Goal: Use online tool/utility: Utilize a website feature to perform a specific function

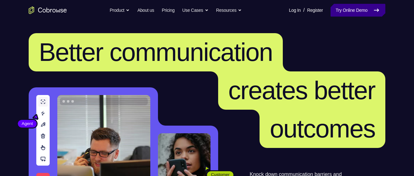
click at [372, 15] on link "Try Online Demo" at bounding box center [358, 10] width 55 height 13
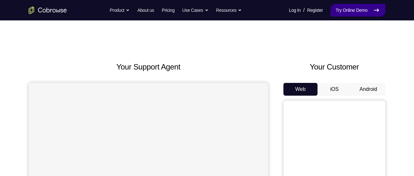
click at [360, 12] on link "Try Online Demo" at bounding box center [358, 10] width 55 height 13
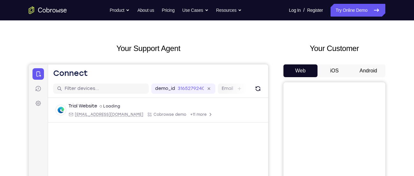
scroll to position [21, 0]
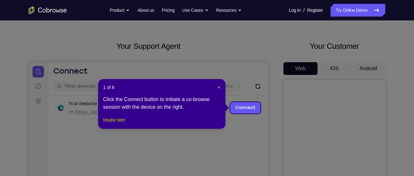
click at [125, 124] on button "Maybe later" at bounding box center [114, 120] width 22 height 8
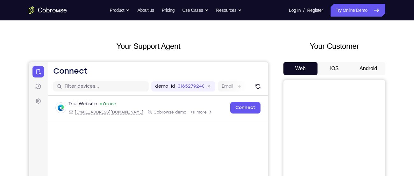
click at [371, 73] on button "Android" at bounding box center [368, 68] width 34 height 13
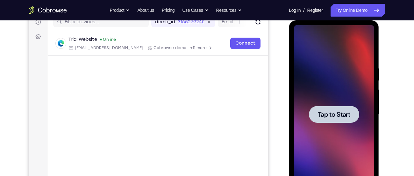
scroll to position [0, 0]
click at [343, 111] on span "Tap to Start" at bounding box center [334, 114] width 32 height 6
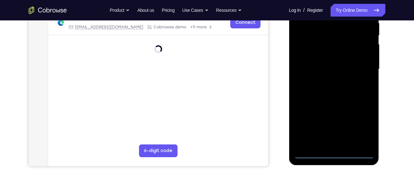
scroll to position [130, 0]
click at [313, 151] on div at bounding box center [334, 69] width 80 height 178
click at [311, 154] on div at bounding box center [334, 69] width 80 height 178
click at [358, 126] on div at bounding box center [334, 69] width 80 height 178
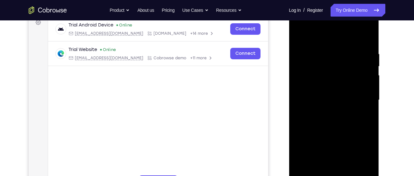
scroll to position [99, 0]
click at [322, 40] on div at bounding box center [334, 100] width 80 height 178
click at [363, 96] on div at bounding box center [334, 100] width 80 height 178
click at [324, 113] on div at bounding box center [334, 100] width 80 height 178
click at [333, 95] on div at bounding box center [334, 100] width 80 height 178
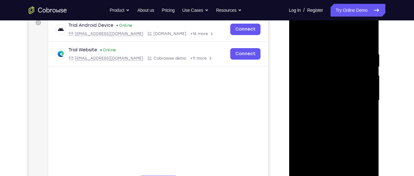
click at [330, 89] on div at bounding box center [334, 100] width 80 height 178
click at [337, 98] on div at bounding box center [334, 100] width 80 height 178
click at [341, 117] on div at bounding box center [334, 100] width 80 height 178
click at [344, 108] on div at bounding box center [334, 100] width 80 height 178
click at [353, 100] on div at bounding box center [334, 100] width 80 height 178
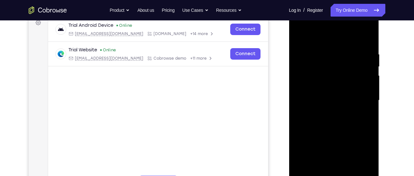
click at [362, 90] on div at bounding box center [334, 100] width 80 height 178
click at [352, 102] on div at bounding box center [334, 100] width 80 height 178
click at [348, 109] on div at bounding box center [334, 100] width 80 height 178
click at [324, 62] on div at bounding box center [334, 100] width 80 height 178
click at [341, 64] on div at bounding box center [334, 100] width 80 height 178
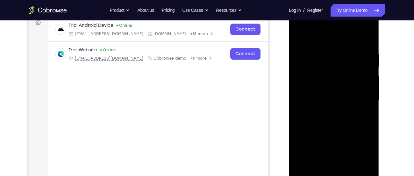
click at [341, 64] on div at bounding box center [334, 100] width 80 height 178
click at [335, 60] on div at bounding box center [334, 100] width 80 height 178
click at [337, 63] on div at bounding box center [334, 100] width 80 height 178
click at [346, 63] on div at bounding box center [334, 100] width 80 height 178
click at [354, 77] on div at bounding box center [334, 100] width 80 height 178
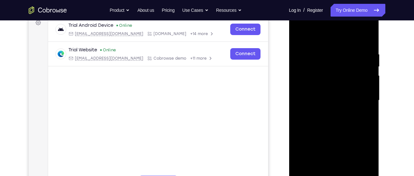
click at [332, 61] on div at bounding box center [334, 100] width 80 height 178
click at [333, 63] on div at bounding box center [334, 100] width 80 height 178
click at [349, 85] on div at bounding box center [334, 100] width 80 height 178
click at [333, 129] on div at bounding box center [334, 100] width 80 height 178
click at [369, 36] on div at bounding box center [334, 100] width 80 height 178
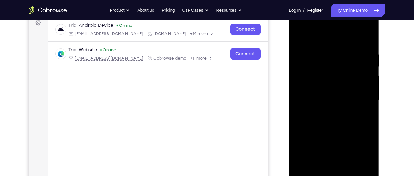
click at [360, 45] on div at bounding box center [334, 100] width 80 height 178
click at [322, 49] on div at bounding box center [334, 100] width 80 height 178
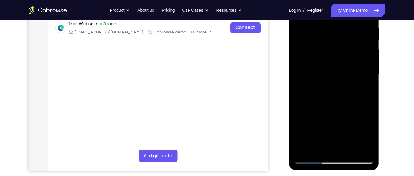
scroll to position [128, 0]
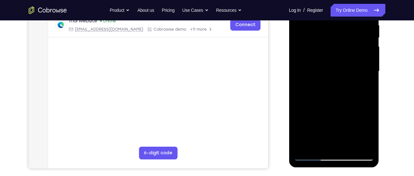
click at [317, 74] on div at bounding box center [334, 71] width 80 height 178
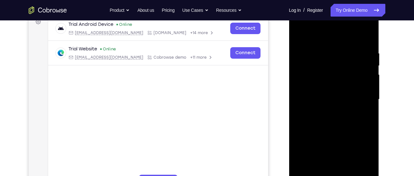
scroll to position [100, 0]
click at [301, 35] on div at bounding box center [334, 100] width 80 height 178
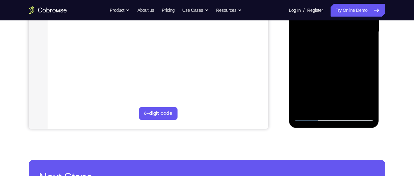
scroll to position [168, 0]
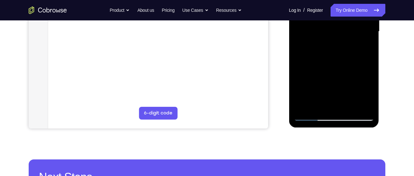
click at [352, 106] on div at bounding box center [334, 31] width 80 height 178
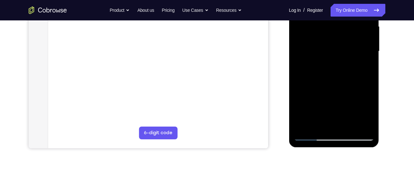
scroll to position [149, 0]
click at [340, 83] on div at bounding box center [334, 50] width 80 height 178
click at [345, 47] on div at bounding box center [334, 50] width 80 height 178
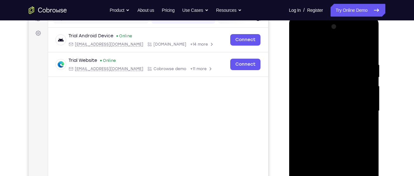
scroll to position [88, 0]
click at [300, 49] on div at bounding box center [334, 111] width 80 height 178
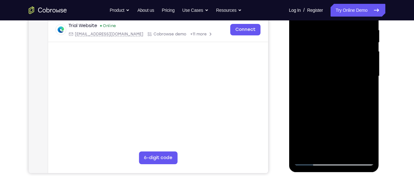
scroll to position [125, 0]
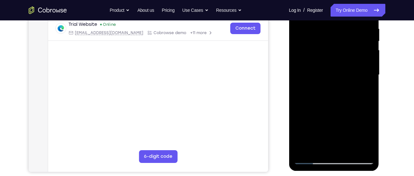
click at [338, 84] on div at bounding box center [334, 75] width 80 height 178
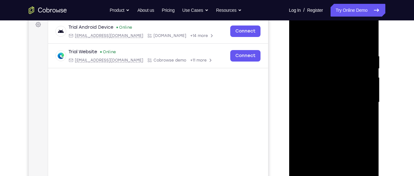
scroll to position [97, 0]
click at [297, 39] on div at bounding box center [334, 102] width 80 height 178
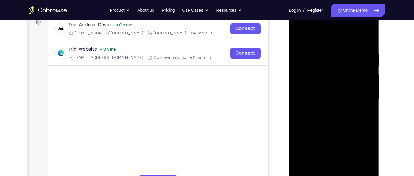
scroll to position [102, 0]
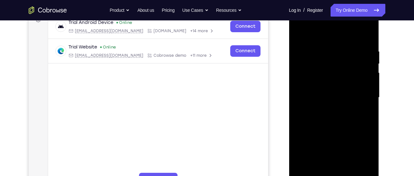
click at [368, 82] on div at bounding box center [334, 97] width 80 height 178
click at [331, 44] on div at bounding box center [334, 97] width 80 height 178
click at [300, 32] on div at bounding box center [334, 97] width 80 height 178
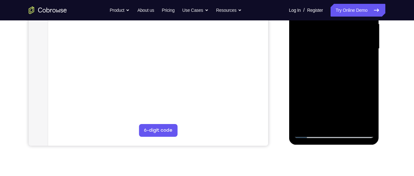
scroll to position [150, 0]
click at [369, 60] on div at bounding box center [334, 49] width 80 height 178
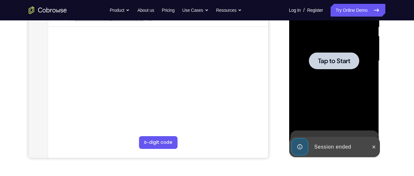
scroll to position [138, 0]
